Goal: Task Accomplishment & Management: Manage account settings

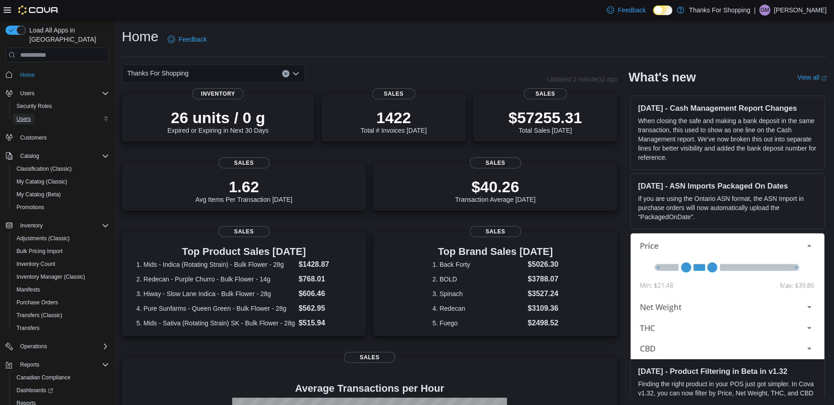
click at [20, 115] on span "Users" at bounding box center [23, 118] width 14 height 7
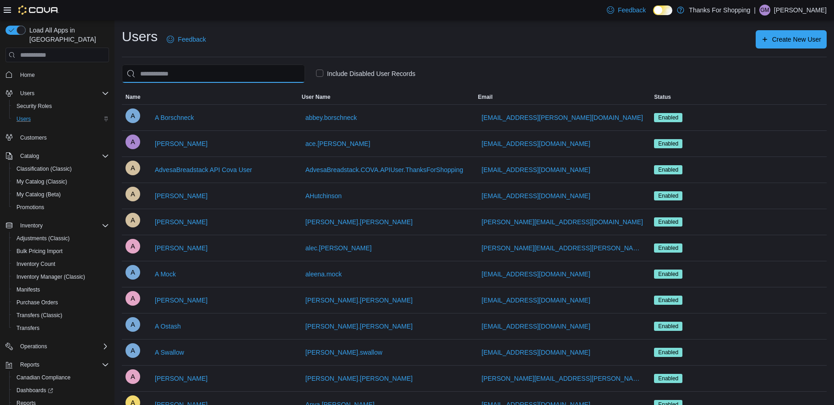
click at [217, 74] on input "search" at bounding box center [213, 74] width 183 height 18
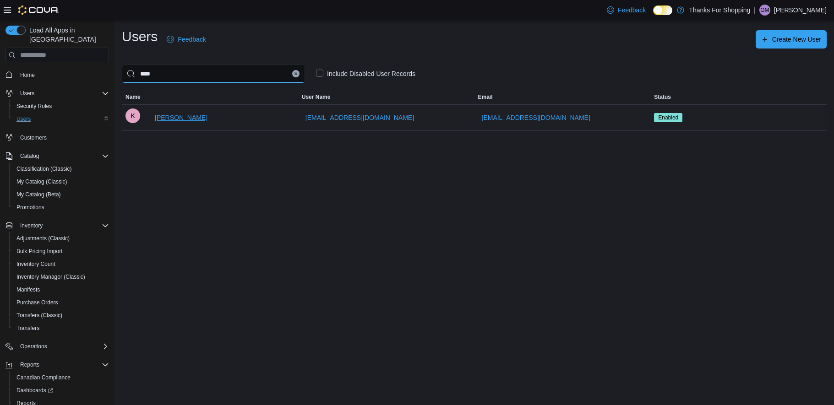
type input "****"
click at [186, 119] on span "[PERSON_NAME]" at bounding box center [181, 117] width 53 height 9
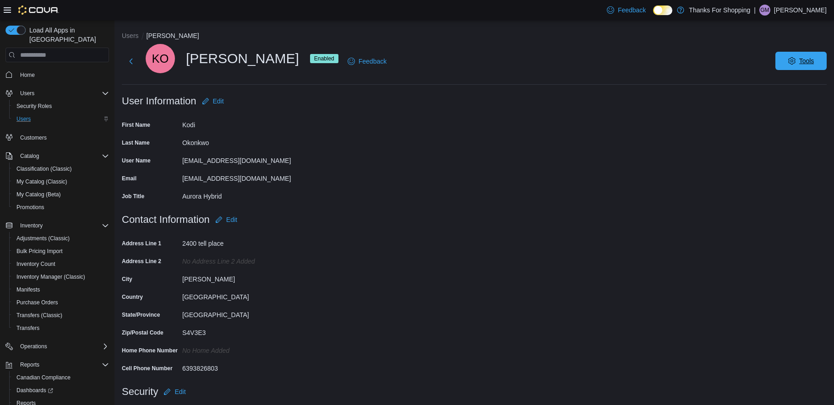
click at [801, 60] on span "Tools" at bounding box center [806, 60] width 15 height 9
click at [785, 106] on span "Disable User" at bounding box center [788, 103] width 42 height 11
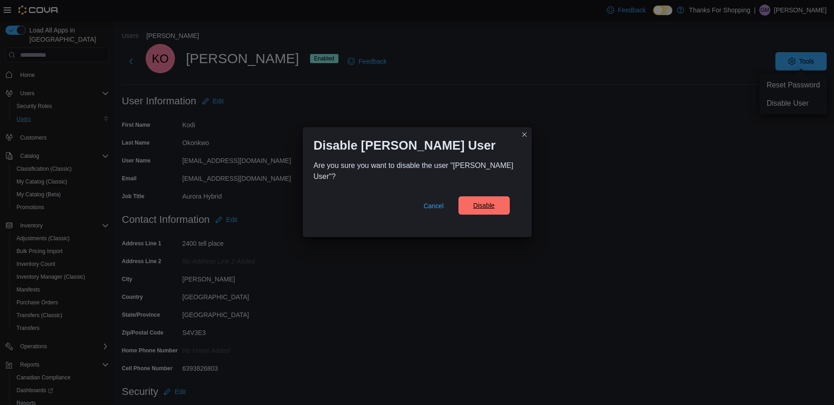
click at [481, 210] on span "Disable" at bounding box center [484, 205] width 22 height 9
